Goal: Information Seeking & Learning: Stay updated

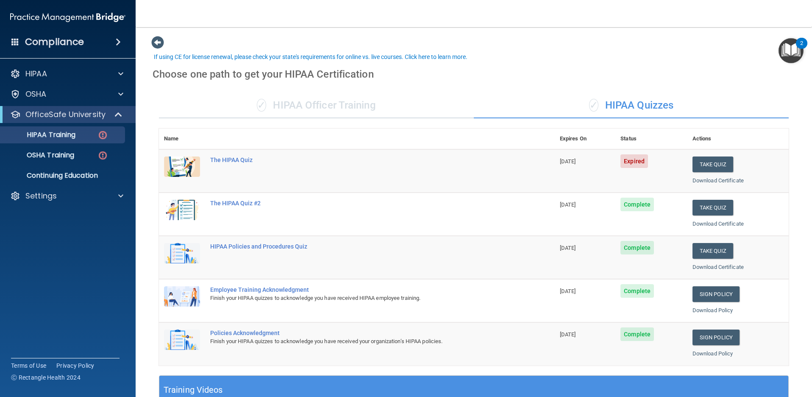
scroll to position [30, 0]
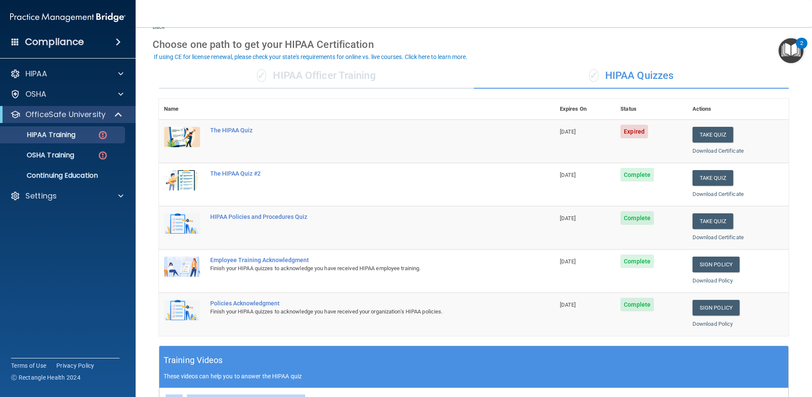
click at [788, 44] on img "Open Resource Center, 2 new notifications" at bounding box center [790, 50] width 25 height 25
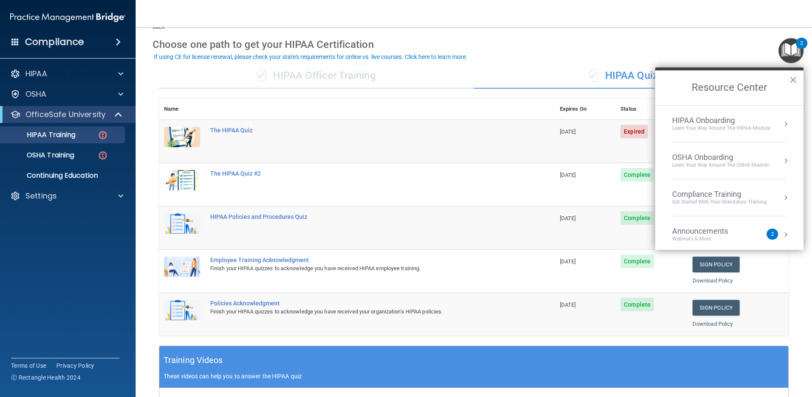
click at [758, 234] on div "Announcements Webinars & More" at bounding box center [717, 234] width 90 height 16
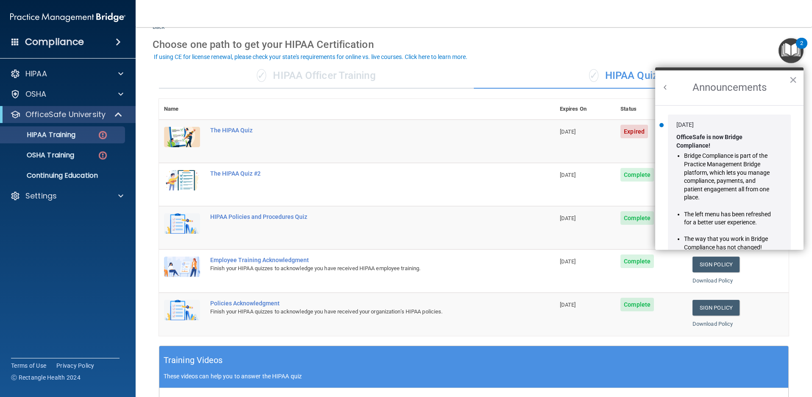
scroll to position [0, 0]
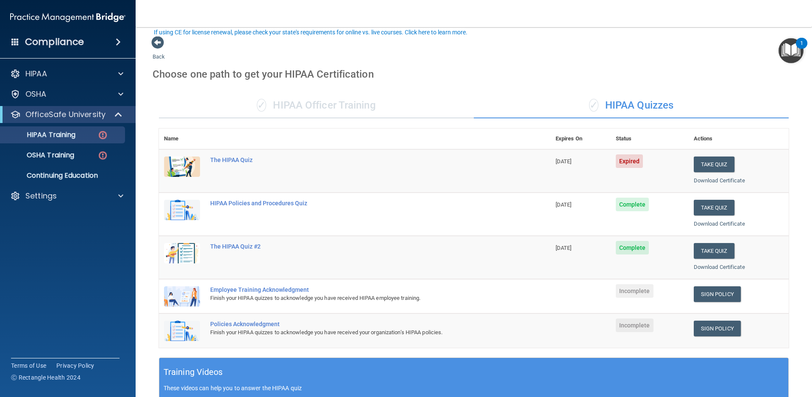
scroll to position [54, 0]
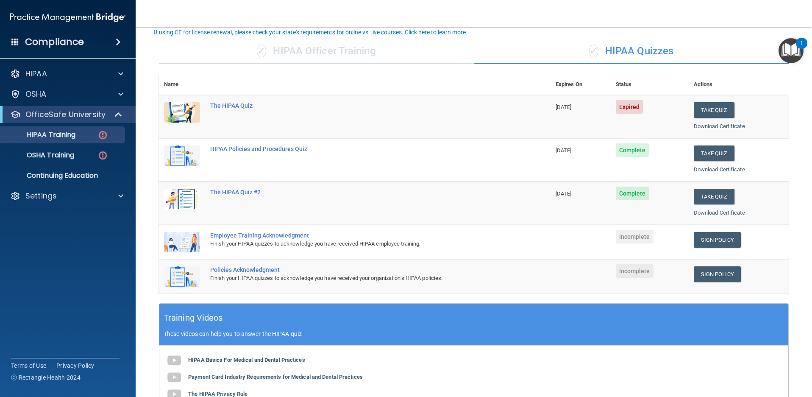
click at [794, 47] on img "Open Resource Center, 1 new notification" at bounding box center [790, 50] width 25 height 25
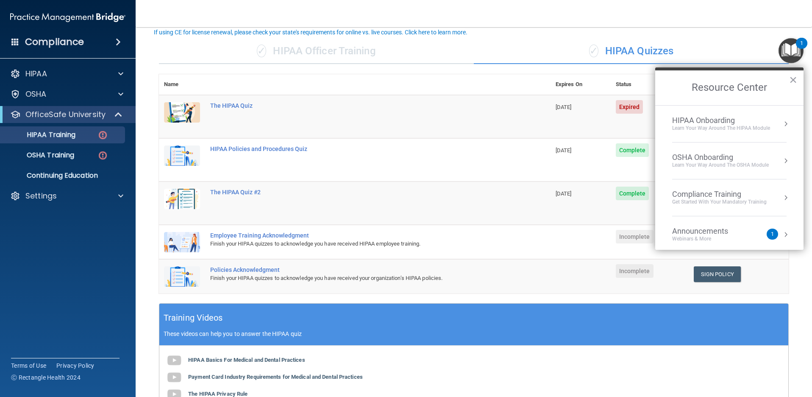
click at [771, 234] on div "1" at bounding box center [772, 234] width 3 height 0
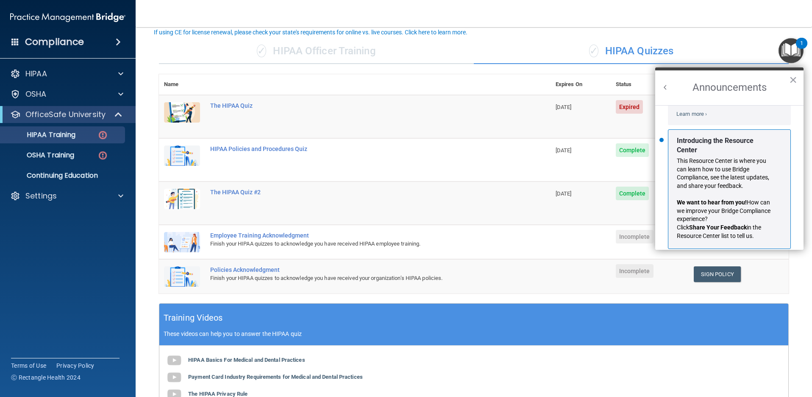
scroll to position [157, 0]
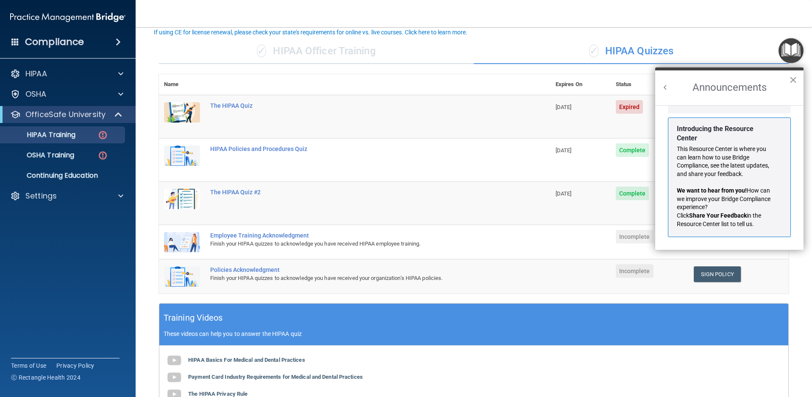
click at [794, 77] on button "×" at bounding box center [793, 80] width 8 height 14
